Goal: Information Seeking & Learning: Check status

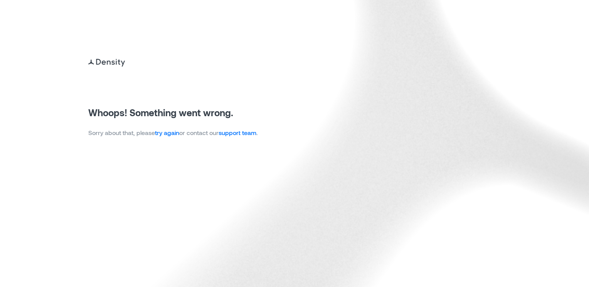
click at [165, 134] on link "try again" at bounding box center [167, 132] width 24 height 7
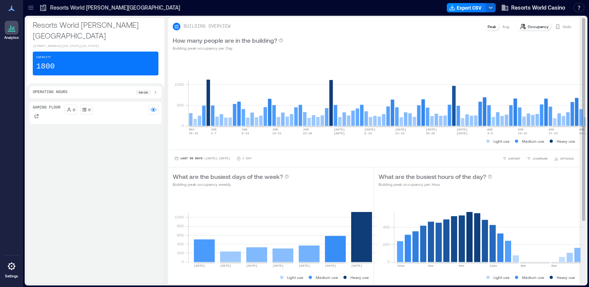
click at [562, 29] on p "Visits" at bounding box center [566, 27] width 9 height 6
